Goal: Task Accomplishment & Management: Manage account settings

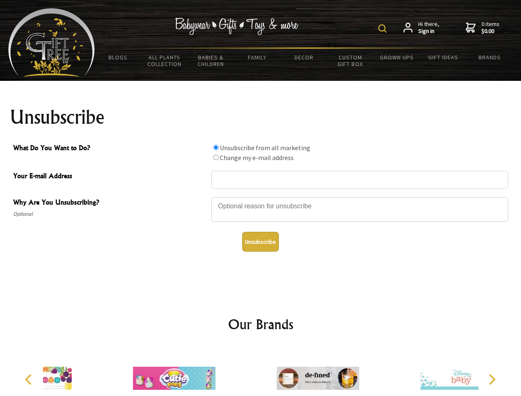
click at [383, 28] on img at bounding box center [382, 28] width 8 height 8
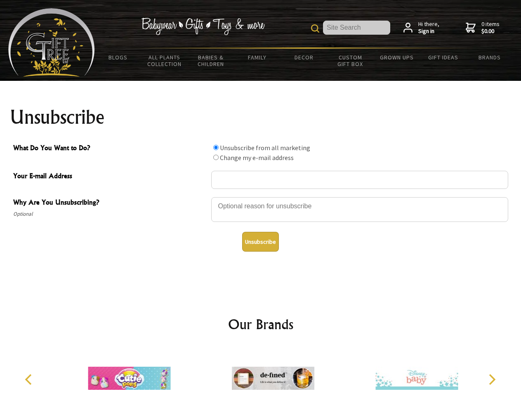
click at [261, 197] on div at bounding box center [359, 210] width 297 height 29
click at [216, 147] on input "What Do You Want to Do?" at bounding box center [215, 147] width 5 height 5
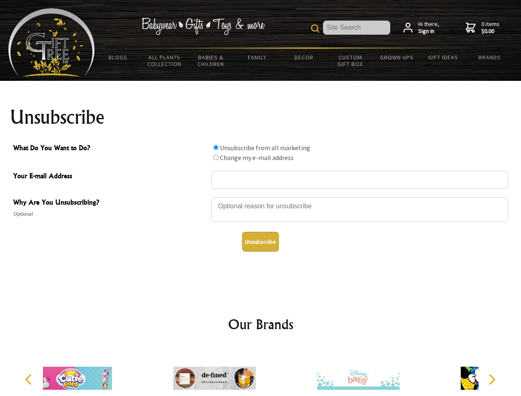
click at [216, 157] on input "What Do You Want to Do?" at bounding box center [215, 157] width 5 height 5
radio input "true"
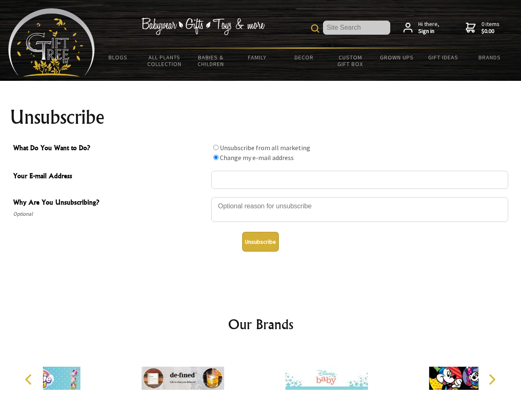
click at [260, 242] on button "Unsubscribe" at bounding box center [260, 242] width 37 height 20
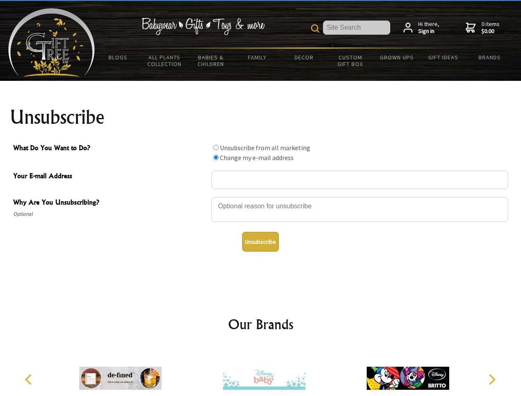
click at [261, 371] on img at bounding box center [264, 378] width 82 height 62
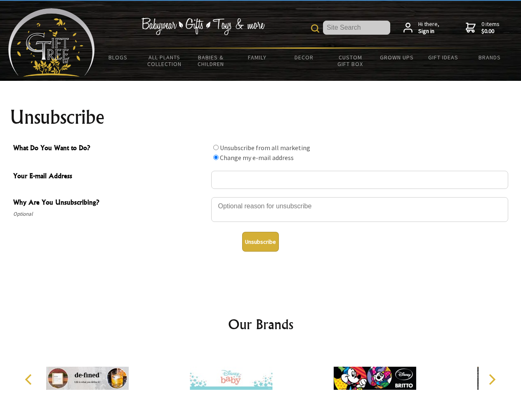
click at [30, 379] on icon "Previous" at bounding box center [29, 379] width 11 height 11
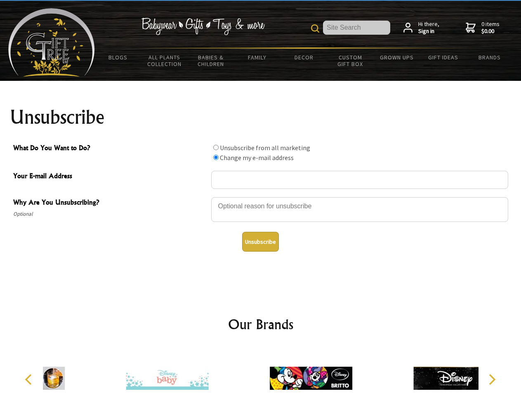
click at [491, 379] on icon "Next" at bounding box center [491, 379] width 11 height 11
